Goal: Information Seeking & Learning: Learn about a topic

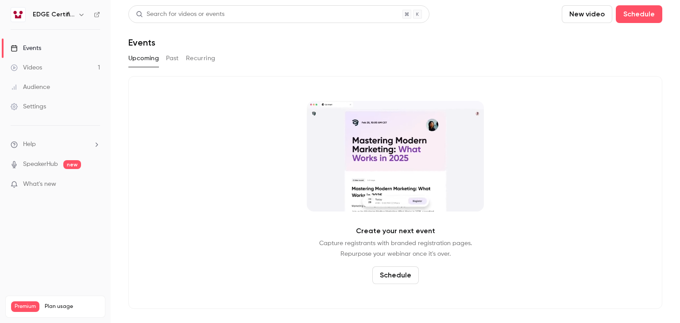
click at [169, 61] on button "Past" at bounding box center [172, 58] width 13 height 14
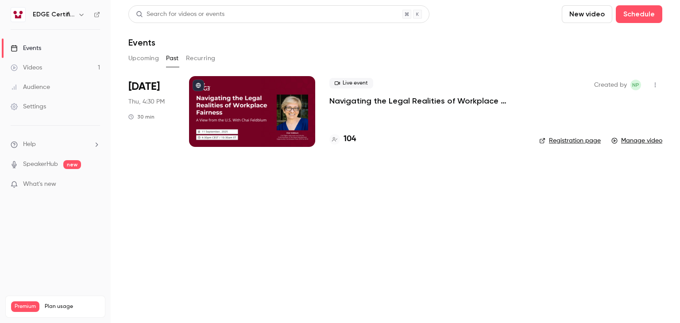
click at [398, 96] on p "Navigating the Legal Realities of Workplace Fairness, a View from the U.S. With…" at bounding box center [427, 101] width 196 height 11
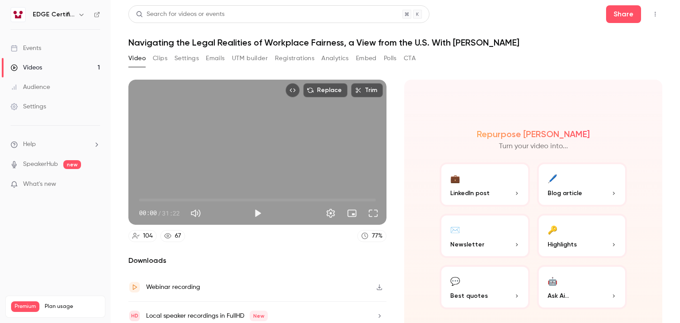
click at [216, 59] on button "Emails" at bounding box center [215, 58] width 19 height 14
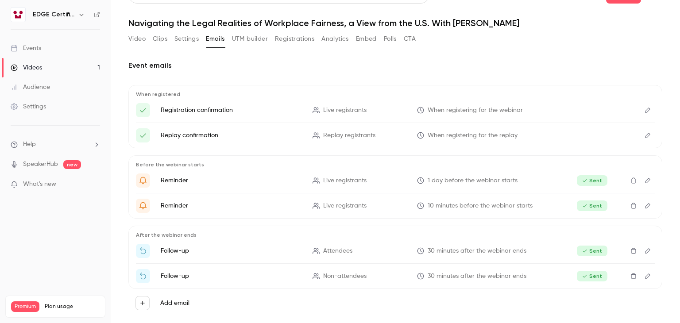
scroll to position [31, 0]
